Goal: Use online tool/utility: Utilize a website feature to perform a specific function

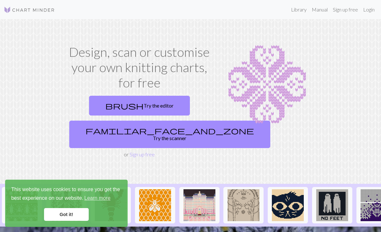
click at [124, 129] on span "familiar_face_and_zone" at bounding box center [169, 130] width 168 height 9
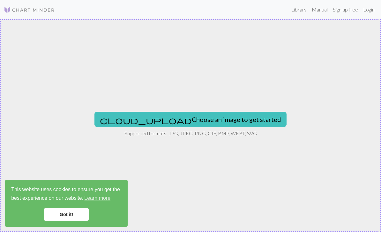
click at [150, 120] on span "cloud_upload" at bounding box center [146, 120] width 92 height 9
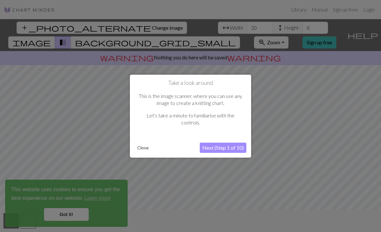
click at [208, 147] on button "Next (Step 1 of 10)" at bounding box center [223, 148] width 47 height 10
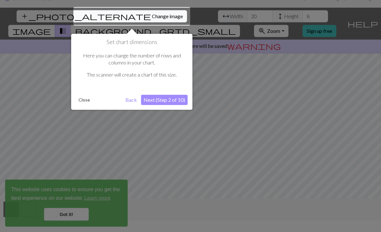
scroll to position [12, 0]
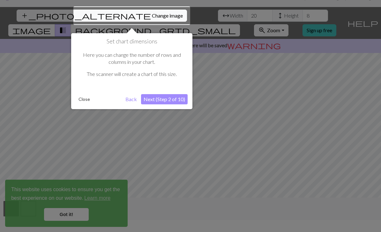
click at [159, 98] on button "Next (Step 2 of 10)" at bounding box center [164, 99] width 47 height 10
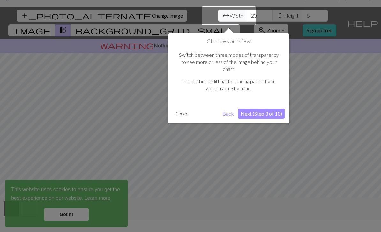
click at [252, 108] on button "Next (Step 3 of 10)" at bounding box center [261, 113] width 47 height 10
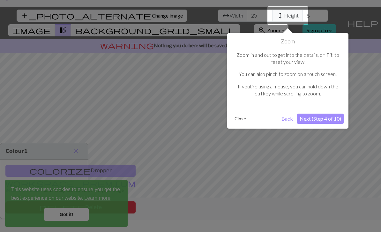
click at [313, 114] on button "Next (Step 4 of 10)" at bounding box center [320, 119] width 47 height 10
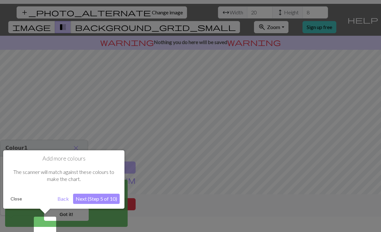
scroll to position [20, 0]
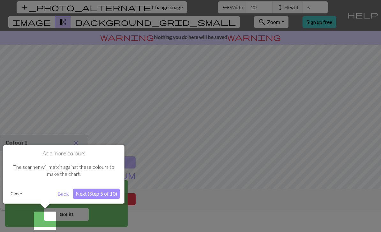
click at [93, 195] on button "Next (Step 5 of 10)" at bounding box center [96, 193] width 47 height 10
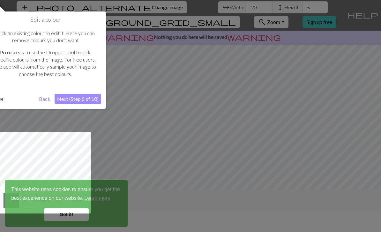
click at [77, 100] on button "Next (Step 6 of 10)" at bounding box center [78, 99] width 47 height 10
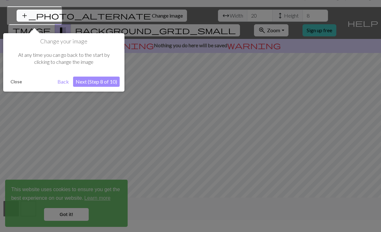
click at [85, 81] on button "Next (Step 8 of 10)" at bounding box center [96, 82] width 47 height 10
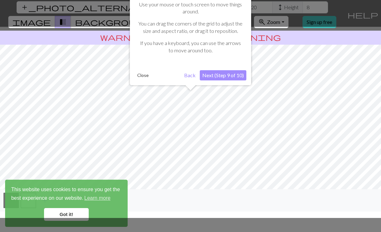
click at [216, 77] on button "Next (Step 9 of 10)" at bounding box center [223, 75] width 47 height 10
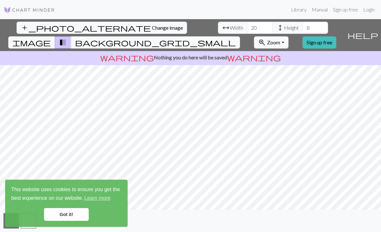
click at [240, 36] on button "background_grid_small" at bounding box center [155, 42] width 169 height 12
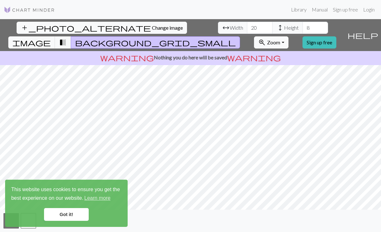
click at [51, 38] on span "image" at bounding box center [31, 42] width 38 height 9
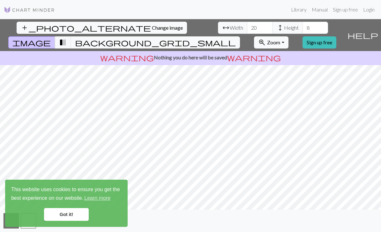
click at [64, 211] on link "Got it!" at bounding box center [66, 214] width 45 height 13
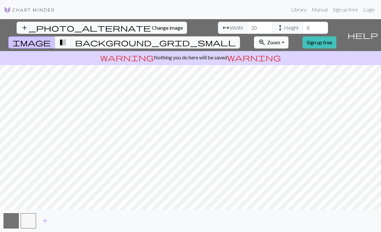
click at [67, 38] on span "transition_fade" at bounding box center [63, 42] width 8 height 9
click at [51, 38] on span "image" at bounding box center [31, 42] width 38 height 9
click at [302, 22] on input "8" at bounding box center [315, 28] width 26 height 12
type input "30"
